Goal: Information Seeking & Learning: Learn about a topic

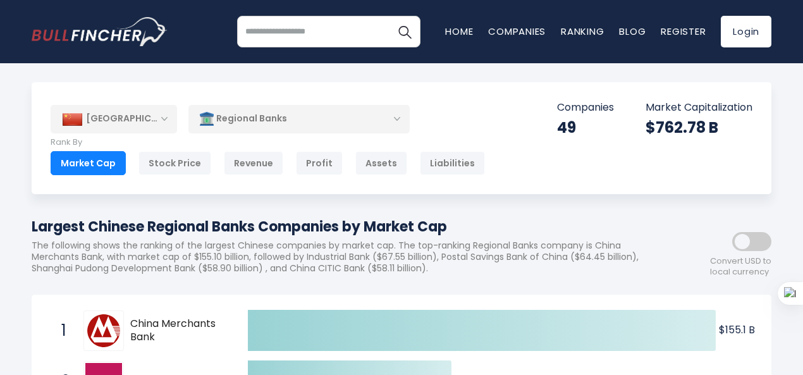
click at [286, 123] on div "Regional Banks" at bounding box center [298, 118] width 221 height 29
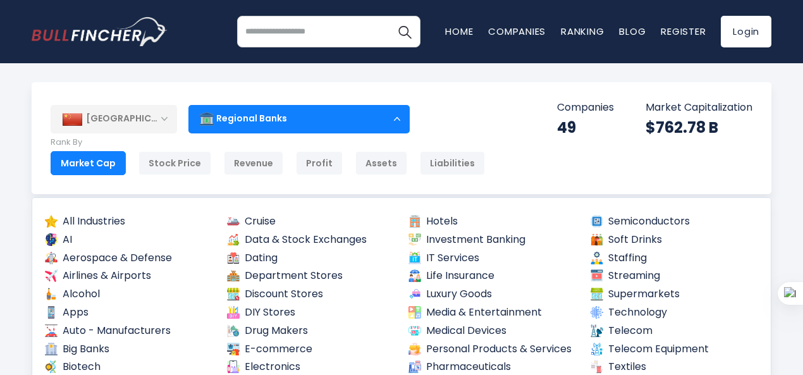
click at [286, 123] on div "Regional Banks" at bounding box center [298, 118] width 221 height 29
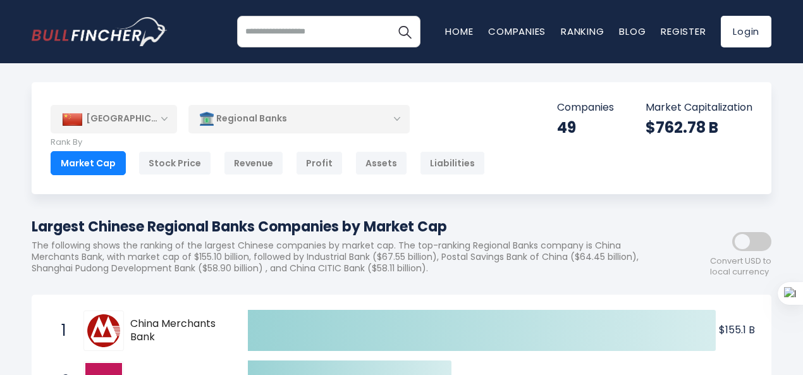
click at [286, 123] on div "Regional Banks" at bounding box center [298, 118] width 221 height 29
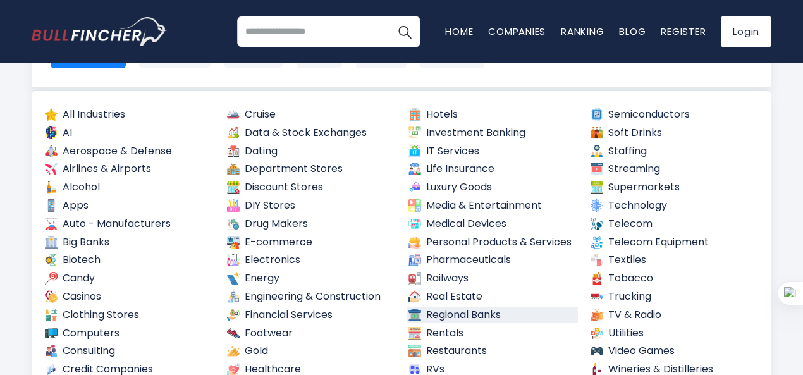
scroll to position [126, 0]
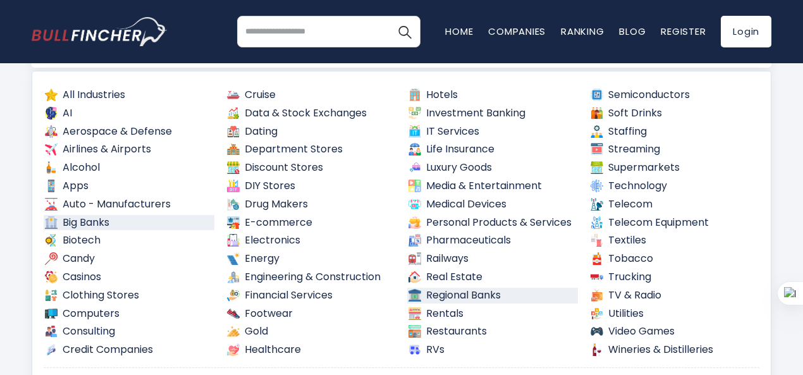
click at [130, 220] on link "Big Banks" at bounding box center [129, 223] width 171 height 16
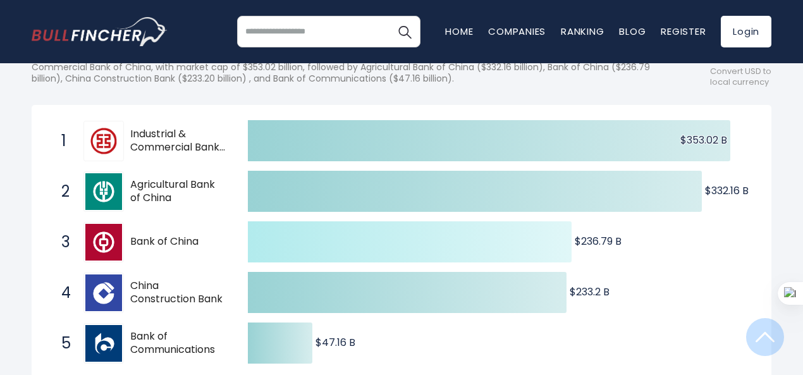
scroll to position [316, 0]
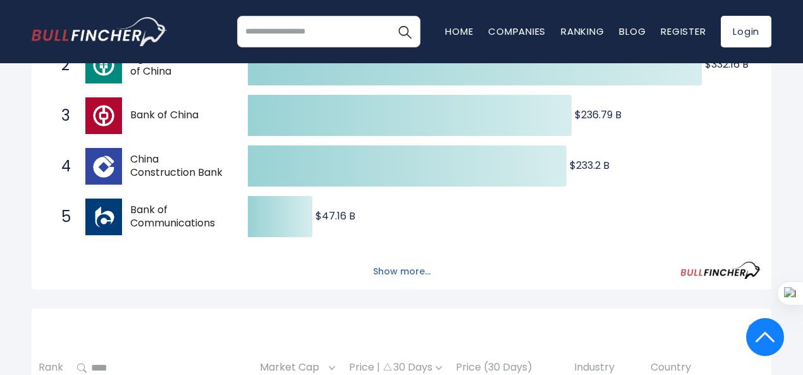
click at [411, 282] on button "Show more..." at bounding box center [401, 271] width 73 height 21
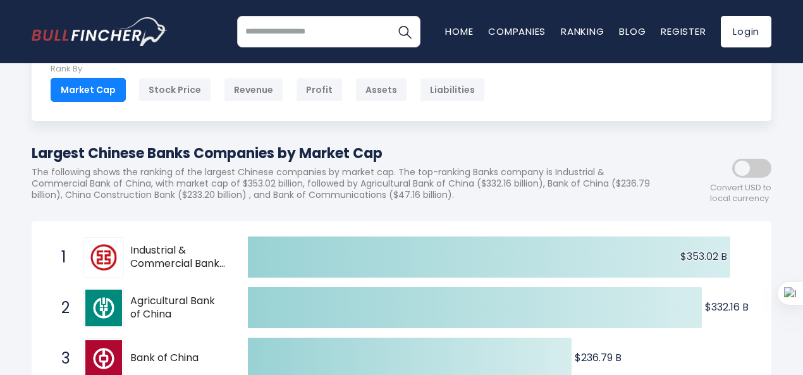
scroll to position [0, 0]
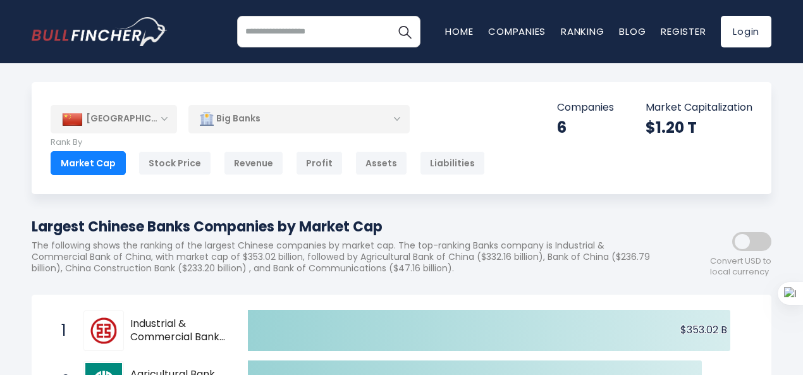
click at [260, 111] on div "Big Banks" at bounding box center [298, 118] width 221 height 29
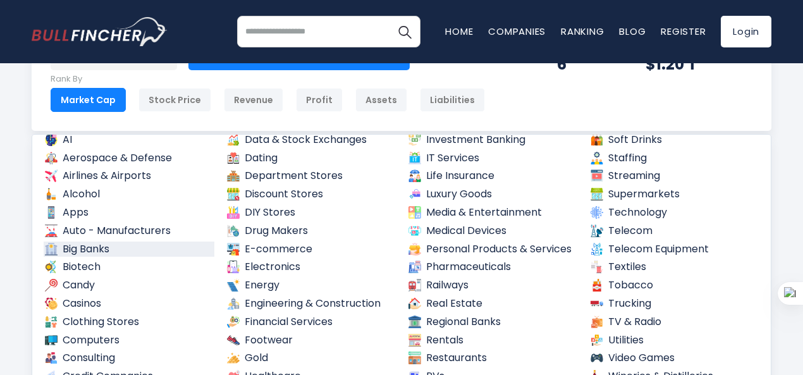
scroll to position [63, 0]
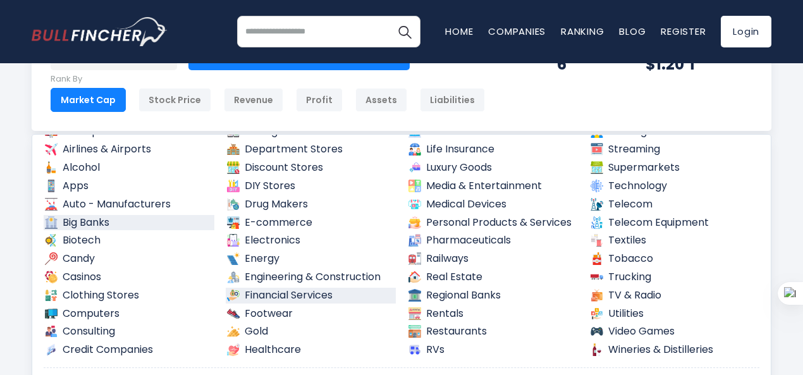
click at [326, 290] on link "Financial Services" at bounding box center [311, 296] width 171 height 16
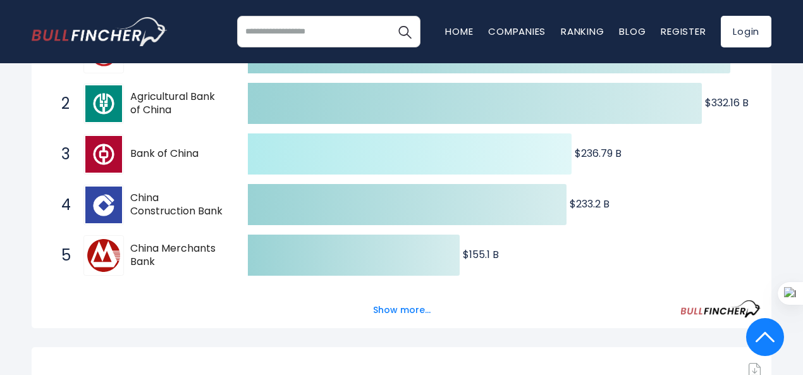
scroll to position [379, 0]
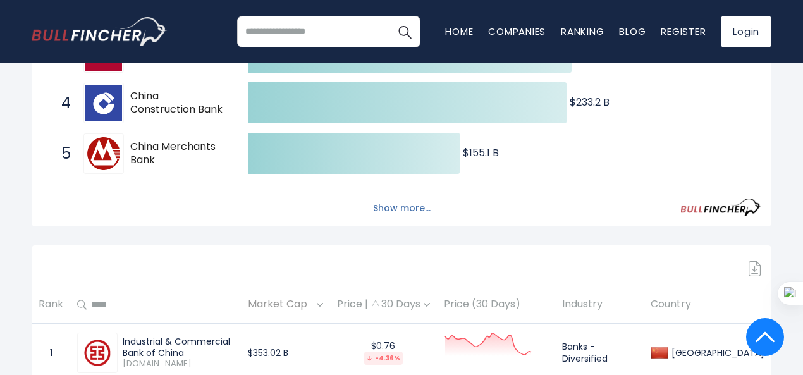
click at [394, 219] on button "Show more..." at bounding box center [401, 208] width 73 height 21
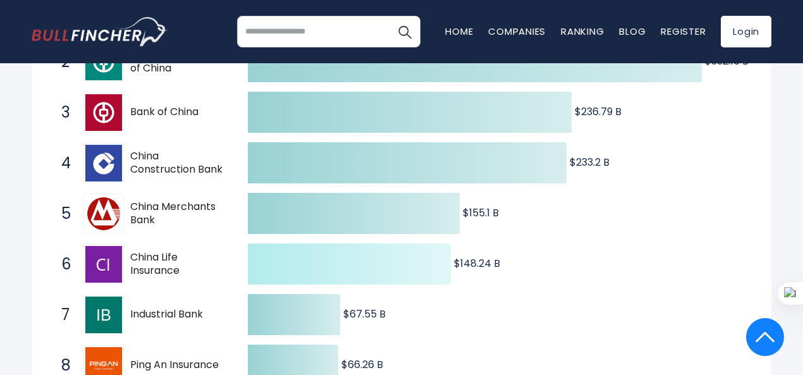
scroll to position [316, 0]
